Goal: Book appointment/travel/reservation

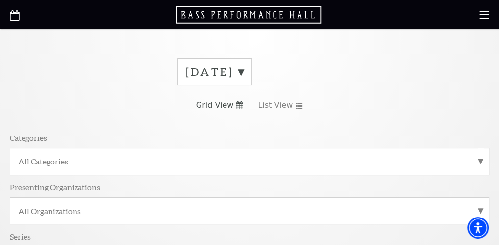
click at [238, 109] on icon "Grid View" at bounding box center [239, 105] width 7 height 8
click at [244, 79] on label "[DATE]" at bounding box center [215, 71] width 58 height 15
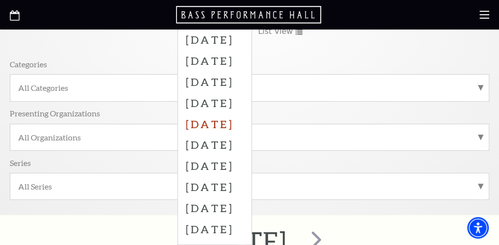
scroll to position [121, 0]
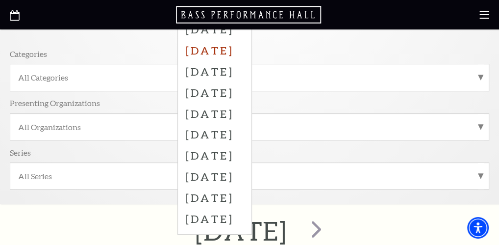
click at [230, 61] on label "[DATE]" at bounding box center [215, 50] width 58 height 21
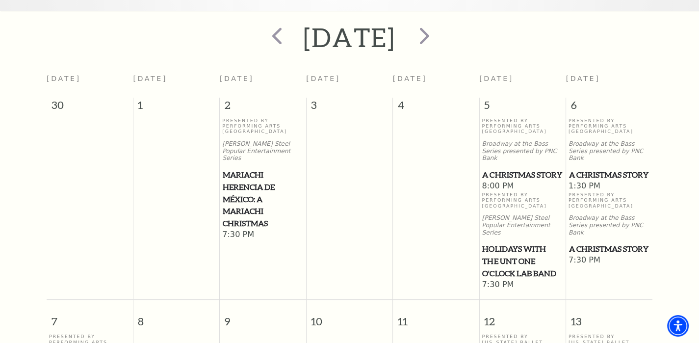
scroll to position [204, 0]
click at [581, 242] on span "A Christmas Story" at bounding box center [609, 248] width 80 height 12
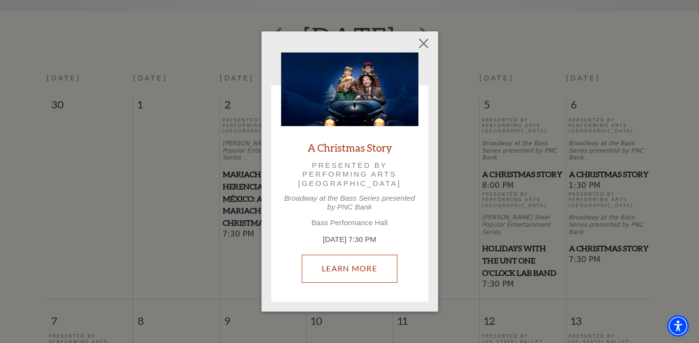
click at [343, 271] on link "Learn More" at bounding box center [350, 268] width 96 height 27
click at [338, 265] on link "Learn More" at bounding box center [350, 268] width 96 height 27
click at [333, 279] on link "Learn More" at bounding box center [350, 268] width 96 height 27
click at [340, 263] on link "Learn More" at bounding box center [350, 268] width 96 height 27
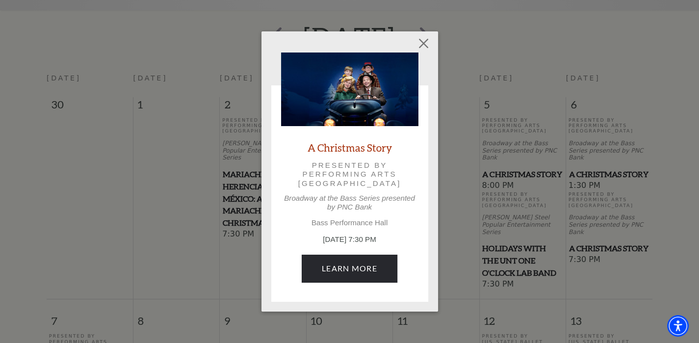
click at [351, 240] on p "[DATE] 7:30 PM" at bounding box center [349, 239] width 137 height 11
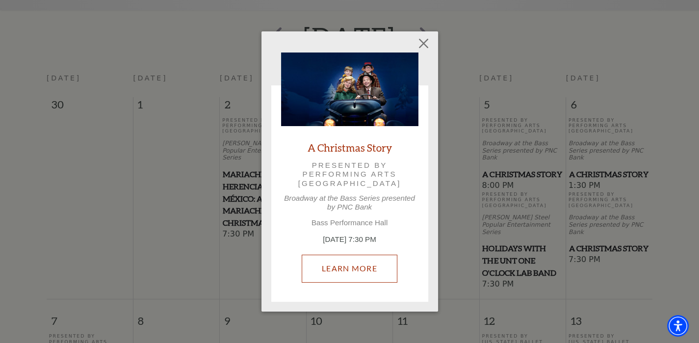
click at [337, 269] on link "Learn More" at bounding box center [350, 268] width 96 height 27
click at [337, 267] on link "Learn More" at bounding box center [350, 268] width 96 height 27
